Goal: Information Seeking & Learning: Learn about a topic

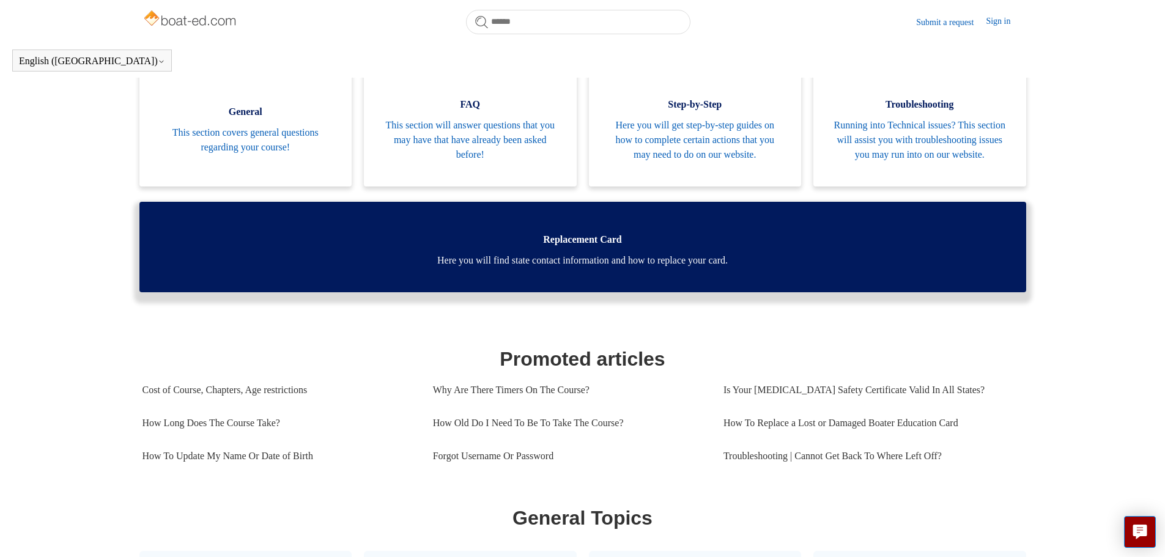
scroll to position [271, 0]
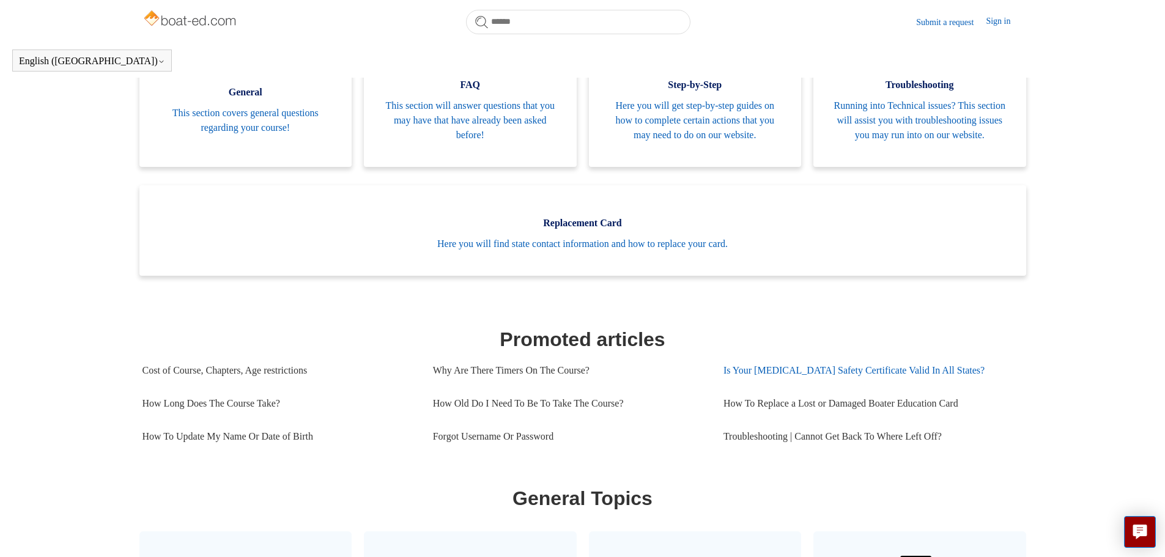
click at [814, 387] on link "Is Your [MEDICAL_DATA] Safety Certificate Valid In All States?" at bounding box center [868, 370] width 290 height 33
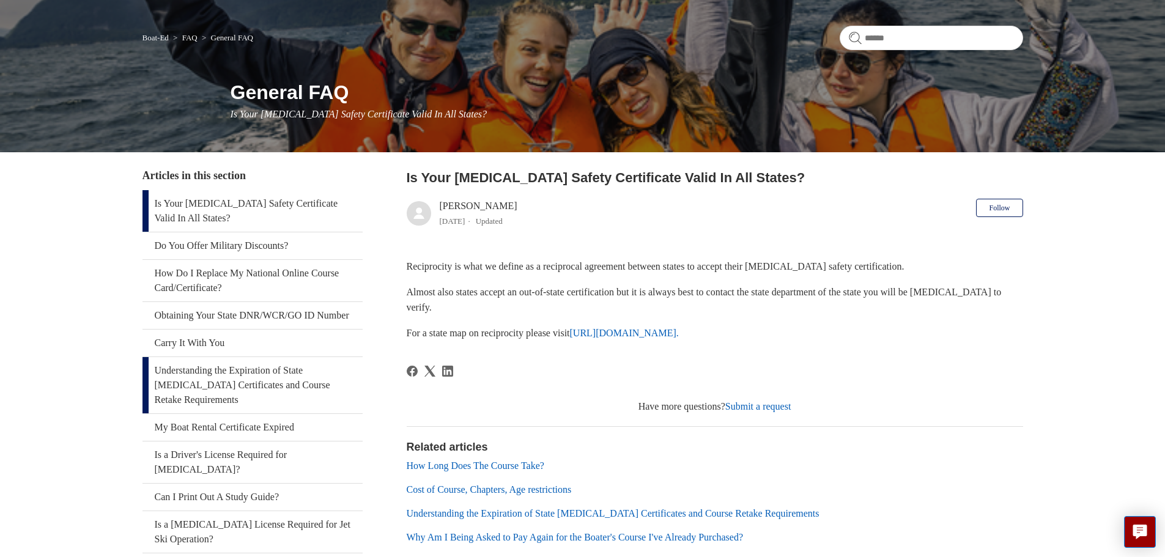
scroll to position [61, 0]
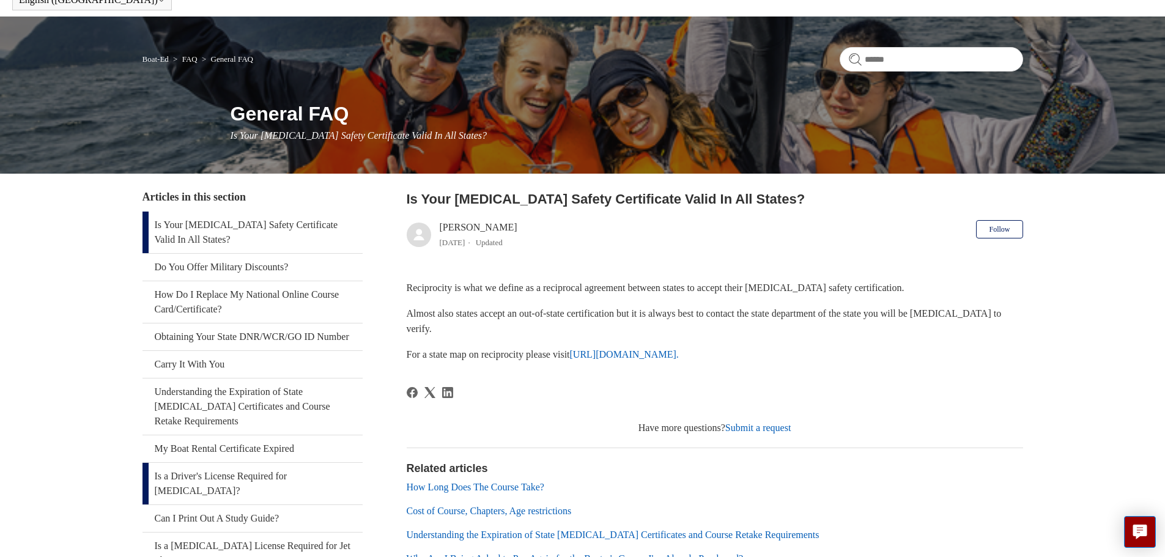
click at [212, 476] on link "Is a Driver's License Required for [MEDICAL_DATA]?" at bounding box center [252, 484] width 220 height 42
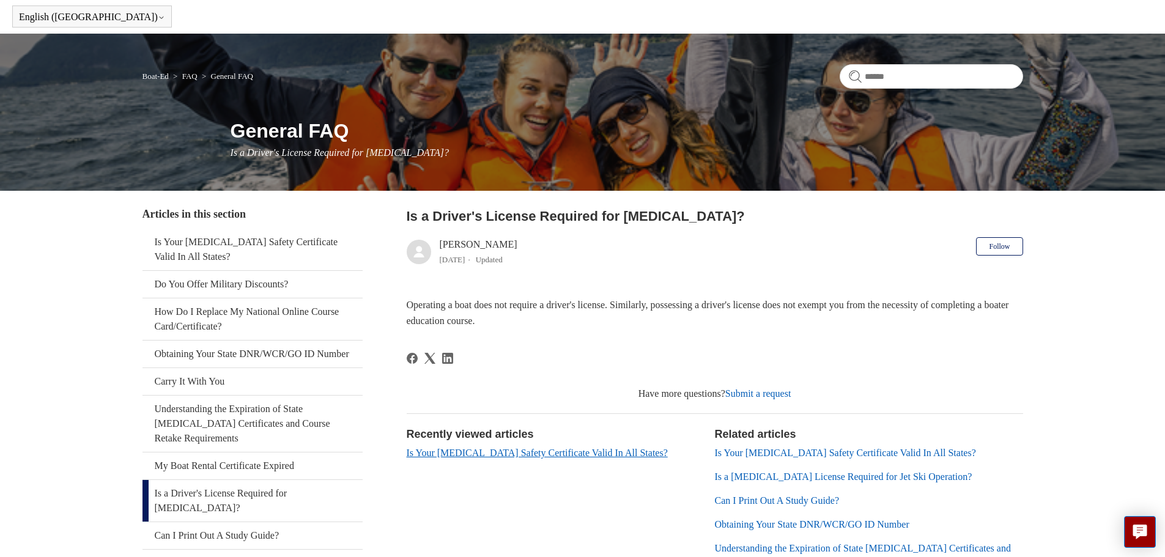
scroll to position [122, 0]
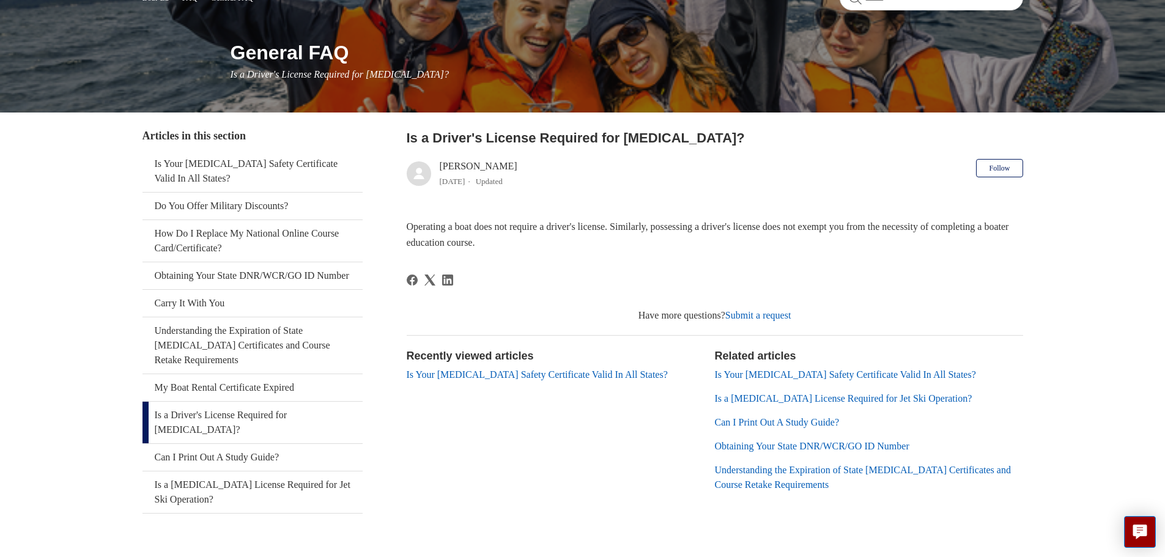
click at [736, 419] on link "Can I Print Out A Study Guide?" at bounding box center [777, 422] width 125 height 10
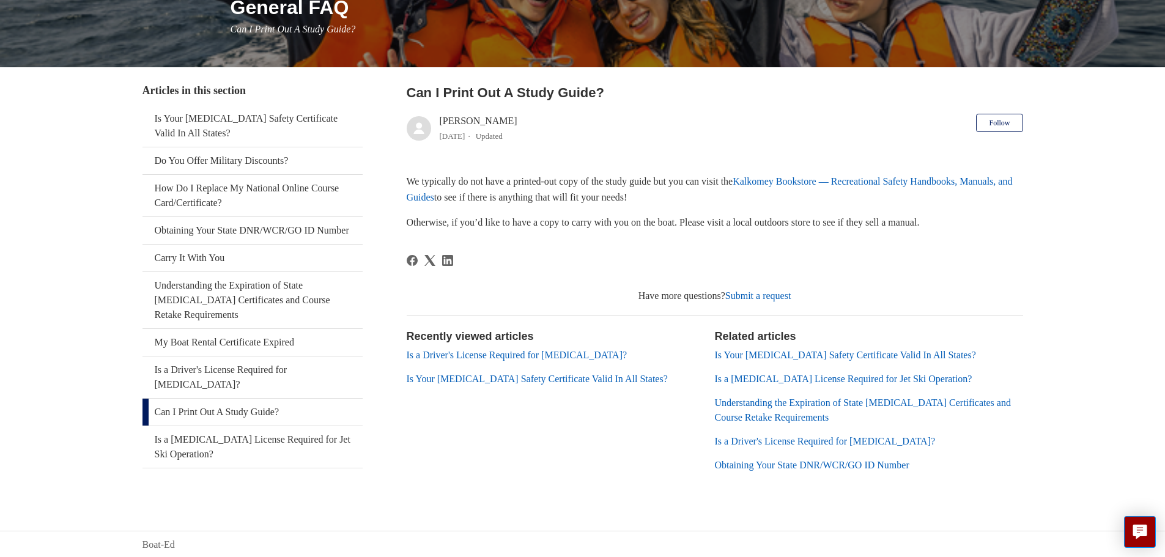
scroll to position [169, 0]
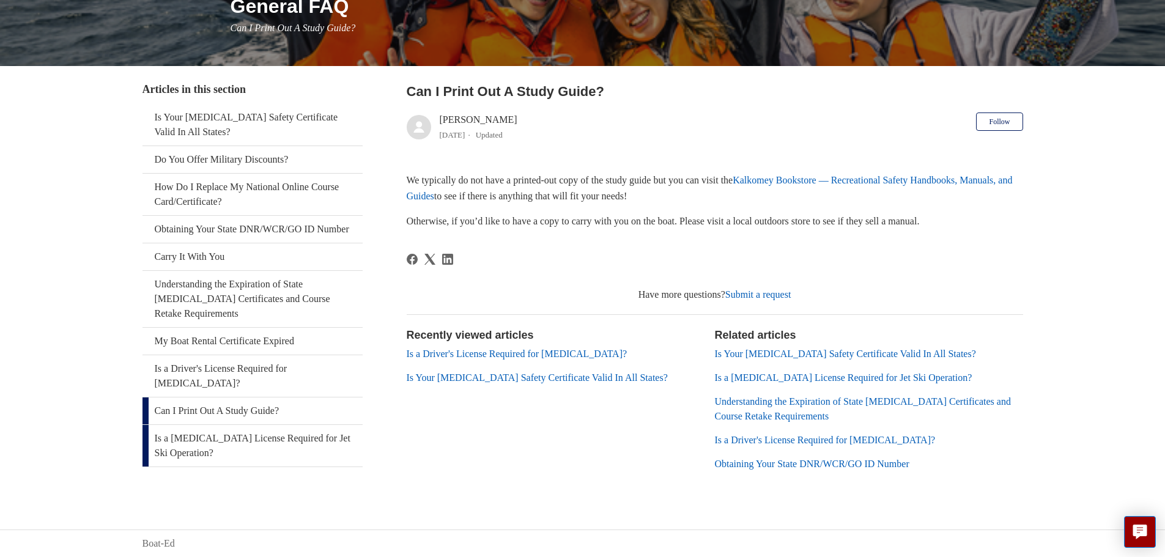
click at [220, 427] on link "Is a [MEDICAL_DATA] License Required for Jet Ski Operation?" at bounding box center [252, 446] width 220 height 42
